Goal: Transaction & Acquisition: Purchase product/service

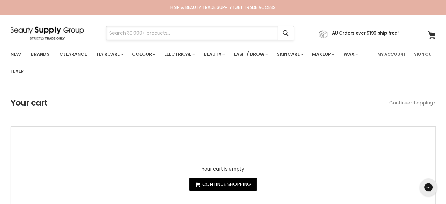
paste input "Nak Signature Blowout Smooth Mist"
type input "Nak Signature Blowout Smooth Mist"
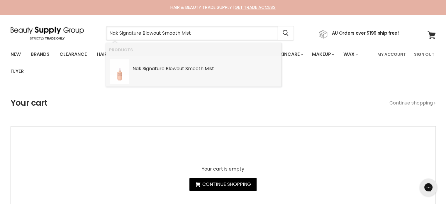
click at [167, 67] on b "Blowout" at bounding box center [175, 68] width 18 height 7
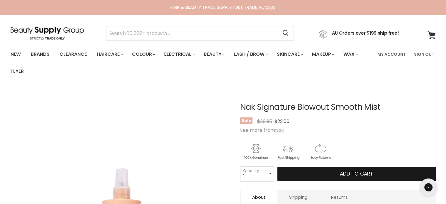
click at [341, 171] on span "Add to cart" at bounding box center [356, 173] width 33 height 7
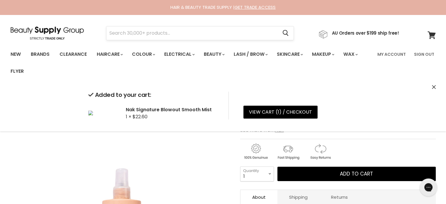
drag, startPoint x: 164, startPoint y: 33, endPoint x: 126, endPoint y: 34, distance: 38.7
click at [126, 34] on input "Search" at bounding box center [192, 32] width 172 height 13
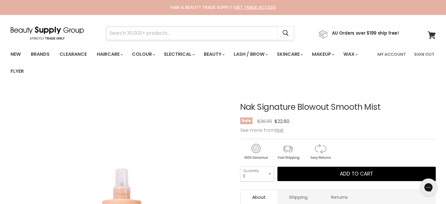
click at [126, 34] on input "Search" at bounding box center [192, 32] width 172 height 13
paste input "Milkshake Incredible Serum"
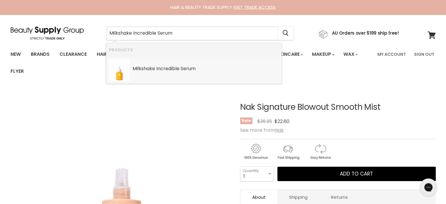
click at [148, 67] on b "Milkshake" at bounding box center [144, 68] width 23 height 7
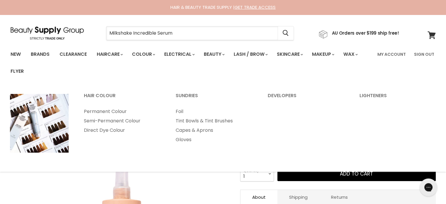
type input "Milkshake Incredible Serum"
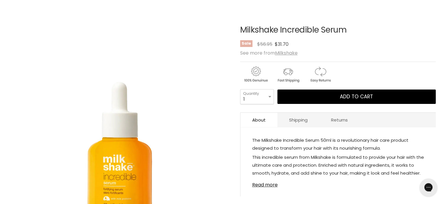
scroll to position [88, 0]
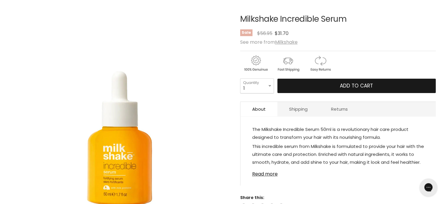
click at [339, 85] on button "Add to cart" at bounding box center [356, 86] width 158 height 15
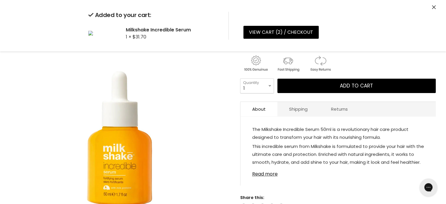
click at [433, 6] on icon "Close" at bounding box center [434, 7] width 4 height 4
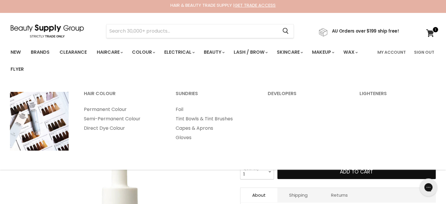
scroll to position [0, 0]
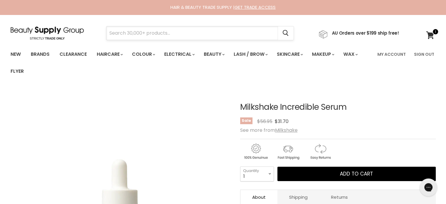
drag, startPoint x: 131, startPoint y: 28, endPoint x: 130, endPoint y: 32, distance: 4.0
click at [130, 31] on input "Search" at bounding box center [192, 32] width 172 height 13
paste input "Milkshake Moisture & More Serum"
type input "Milkshake Moisture & More Serum"
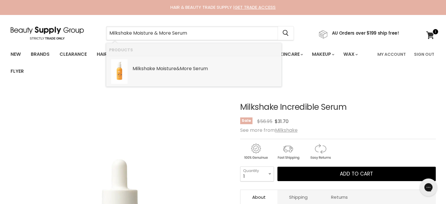
click at [172, 67] on b "Moisture" at bounding box center [166, 68] width 20 height 7
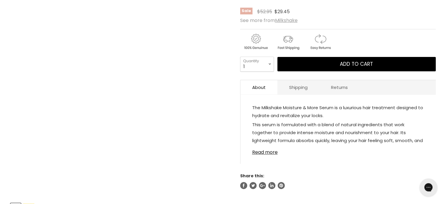
scroll to position [117, 0]
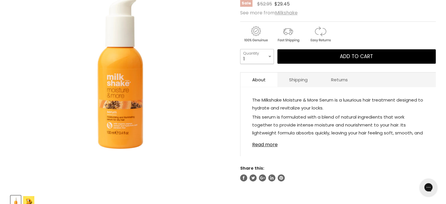
click at [267, 58] on select "1 2 3 4 5 6 7 8 9 10+" at bounding box center [257, 56] width 34 height 15
select select "2"
click at [240, 49] on select "1 2 3 4 5 6 7 8 9 10+" at bounding box center [257, 56] width 34 height 15
type input "2"
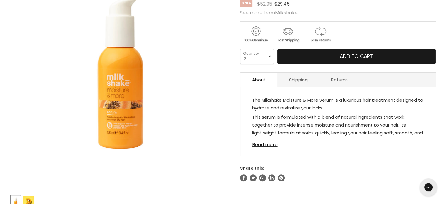
click at [336, 56] on button "Add to cart" at bounding box center [356, 56] width 158 height 15
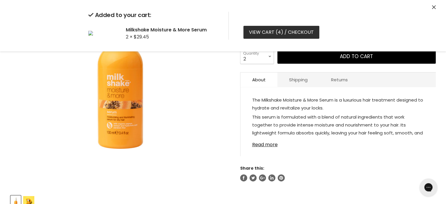
click at [268, 29] on link "View cart ( 4 ) / Checkout" at bounding box center [281, 32] width 76 height 13
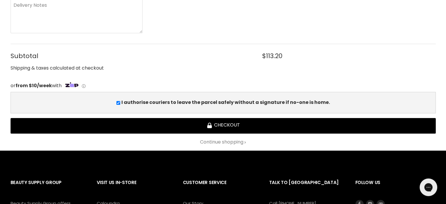
scroll to position [323, 0]
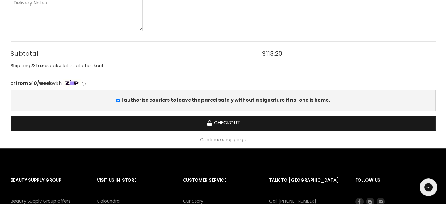
click at [217, 122] on button "Checkout" at bounding box center [223, 124] width 425 height 16
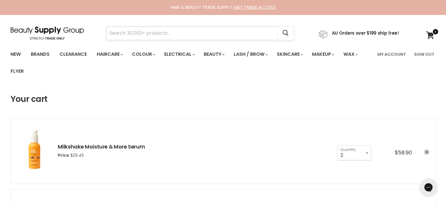
paste input "MUVO Totally Naked"
type input "MUVO Totally Naked"
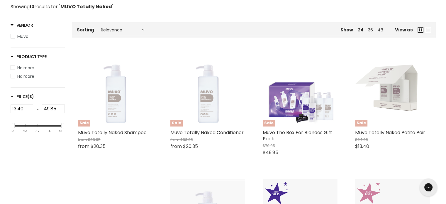
scroll to position [117, 0]
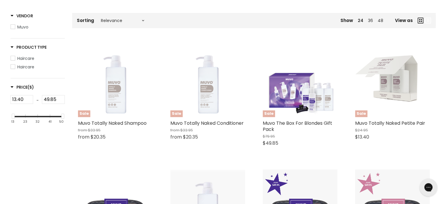
type input "MUVO Totally Naked"
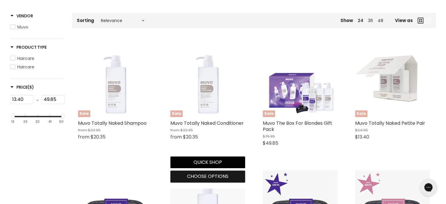
click at [205, 178] on span "Choose options" at bounding box center [207, 176] width 41 height 7
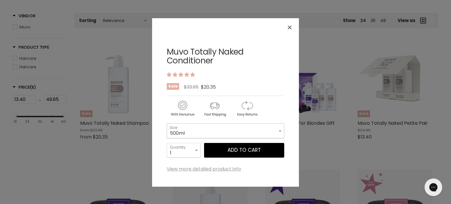
click at [208, 132] on select "500ml 1L" at bounding box center [225, 130] width 117 height 15
click at [167, 123] on select "500ml 1L" at bounding box center [225, 130] width 117 height 15
select select "1L"
click at [290, 27] on icon "Close" at bounding box center [289, 28] width 4 height 4
